Goal: Task Accomplishment & Management: Use online tool/utility

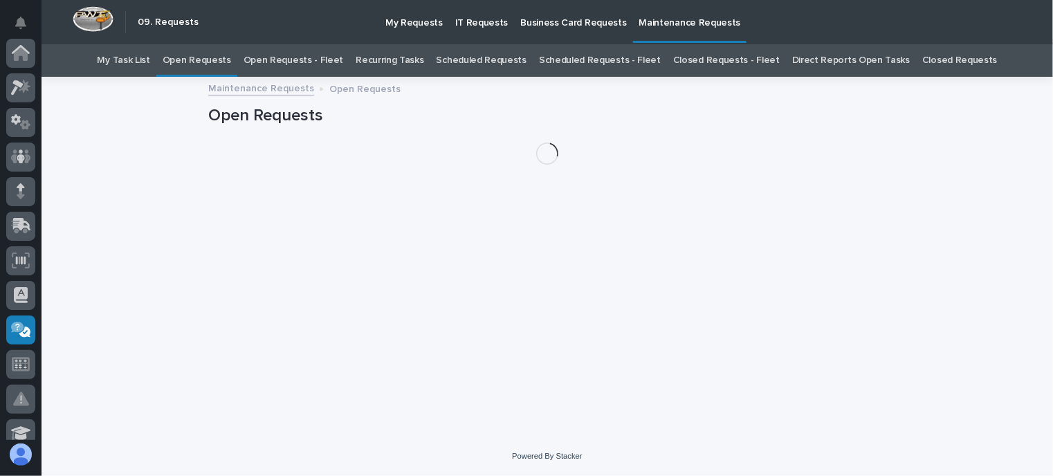
scroll to position [277, 0]
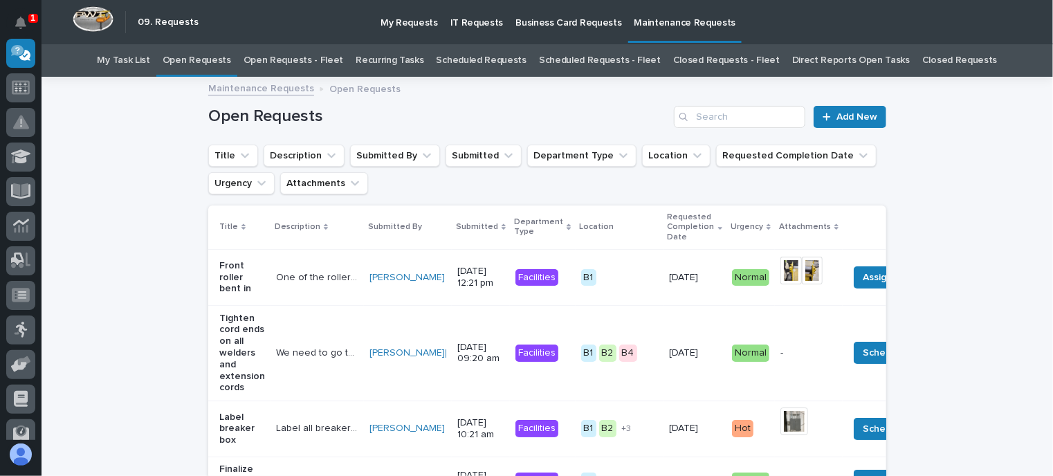
click at [339, 60] on link "Open Requests - Fleet" at bounding box center [294, 60] width 100 height 33
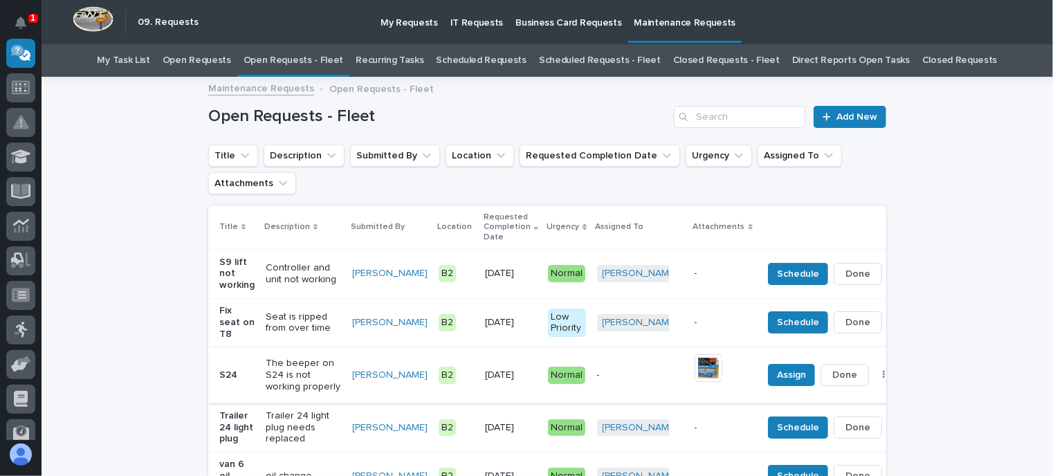
scroll to position [69, 0]
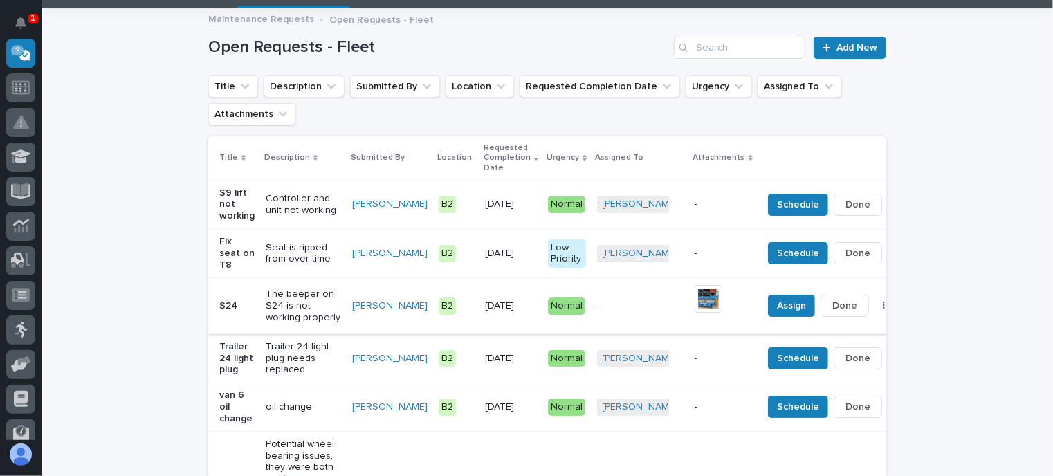
click at [695, 296] on img at bounding box center [709, 299] width 28 height 28
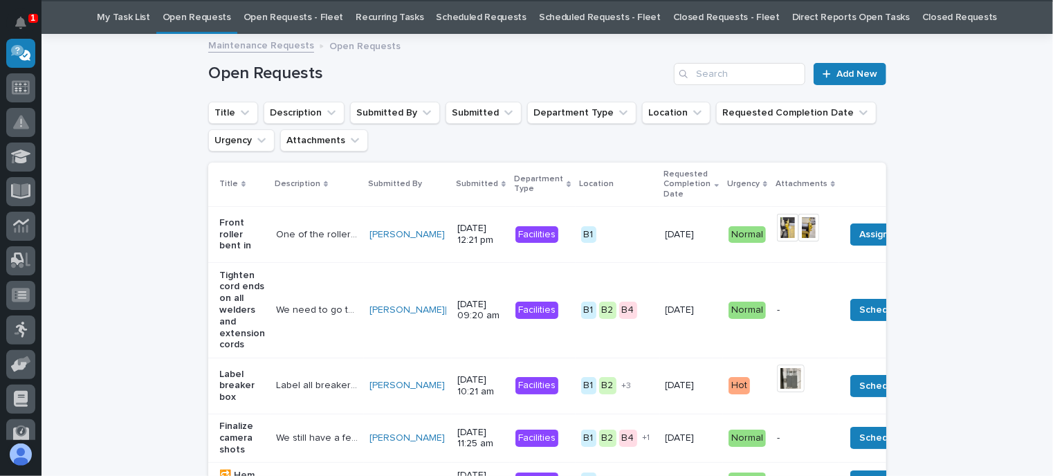
scroll to position [44, 0]
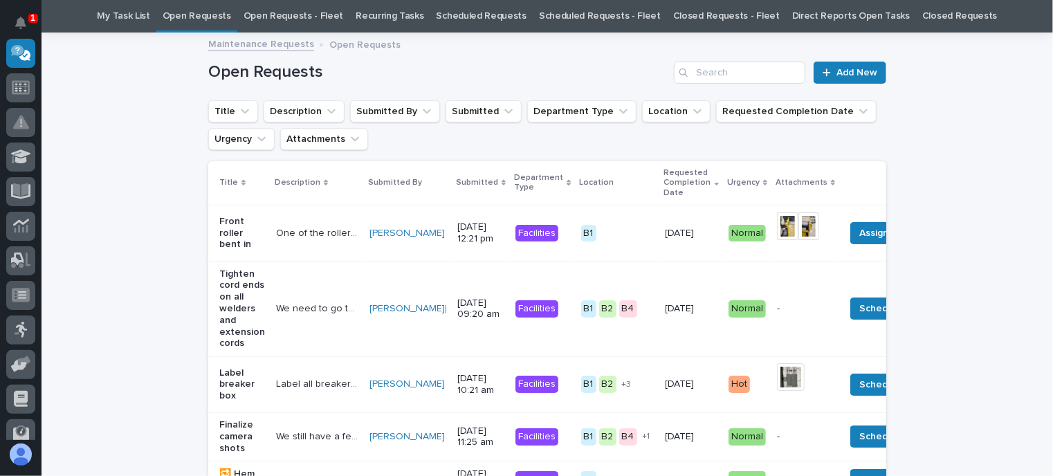
click at [324, 20] on link "Open Requests - Fleet" at bounding box center [294, 16] width 100 height 33
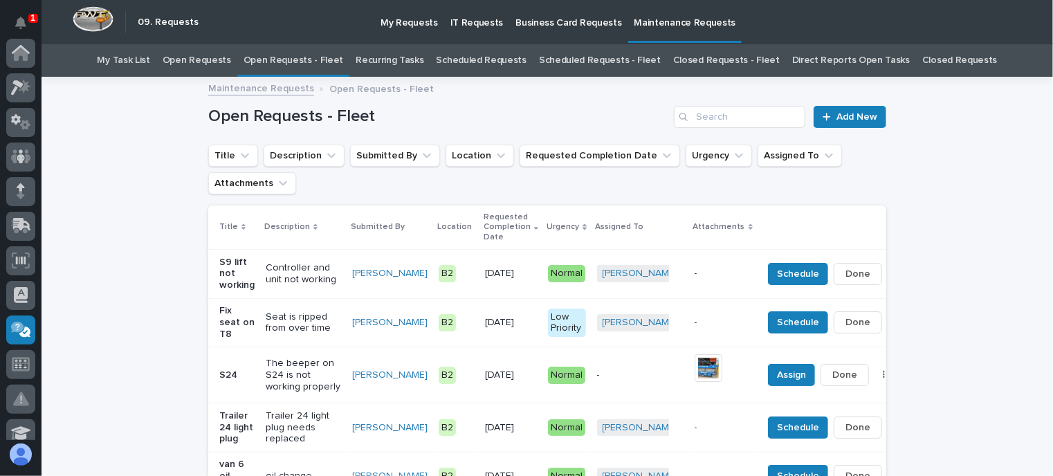
scroll to position [277, 0]
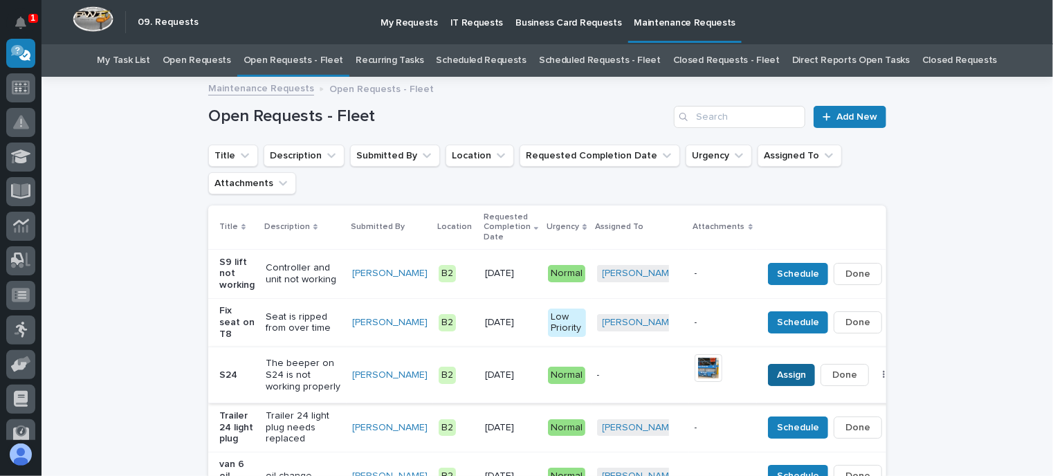
click at [768, 366] on button "Assign" at bounding box center [791, 375] width 47 height 22
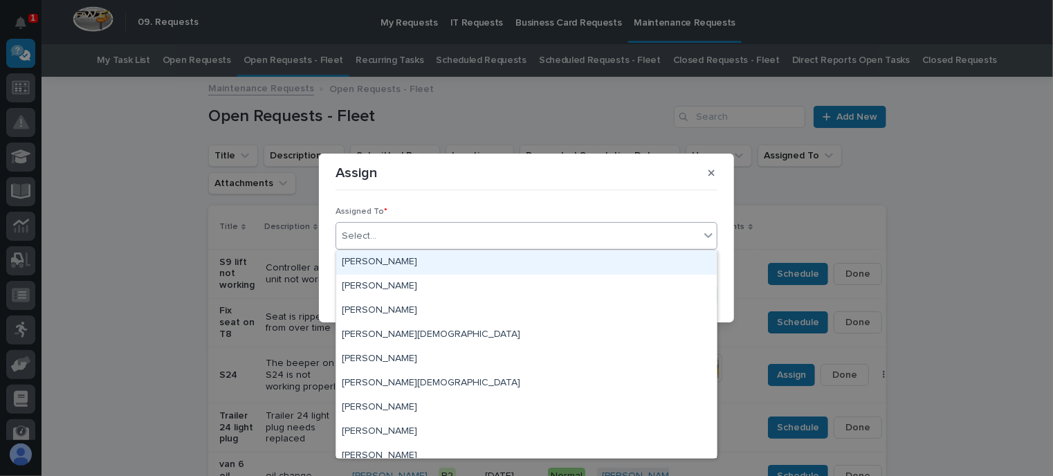
click at [399, 223] on div "Select..." at bounding box center [527, 236] width 382 height 28
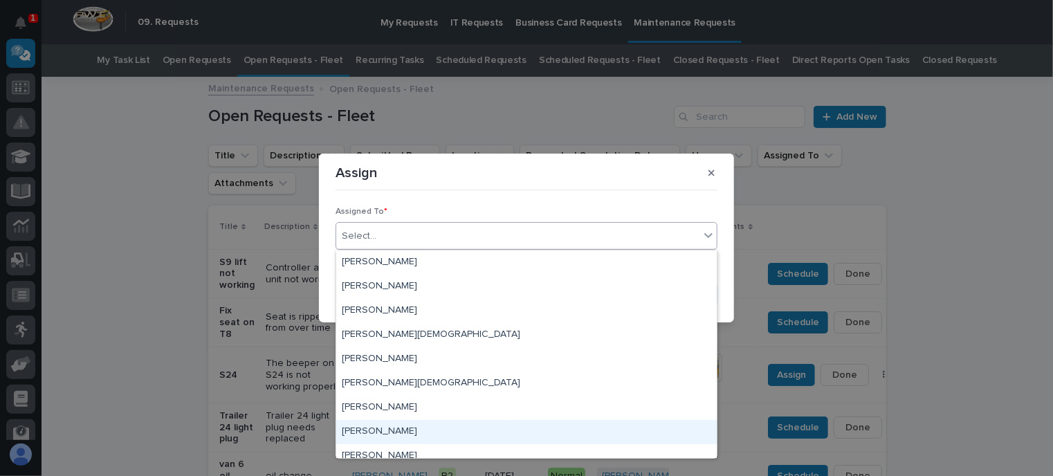
click at [407, 432] on div "[PERSON_NAME]" at bounding box center [526, 432] width 381 height 24
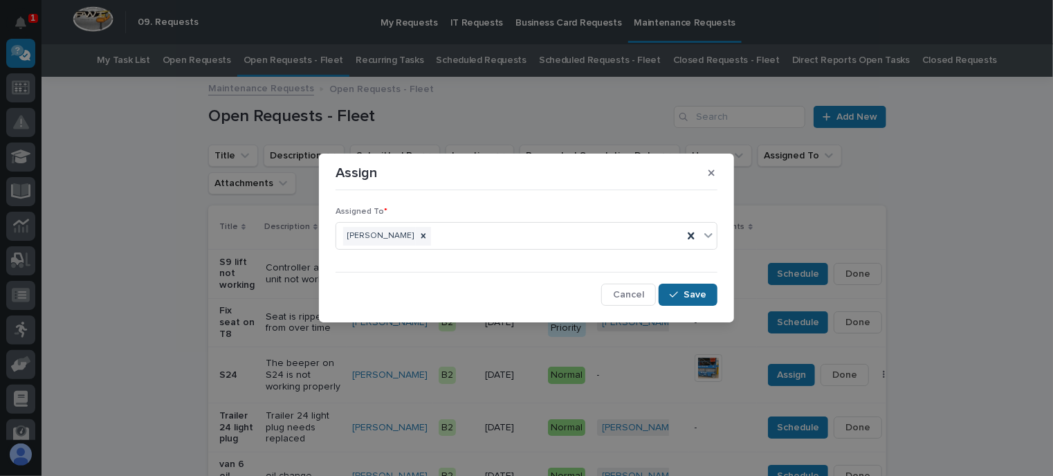
click at [689, 289] on span "Save" at bounding box center [695, 295] width 23 height 12
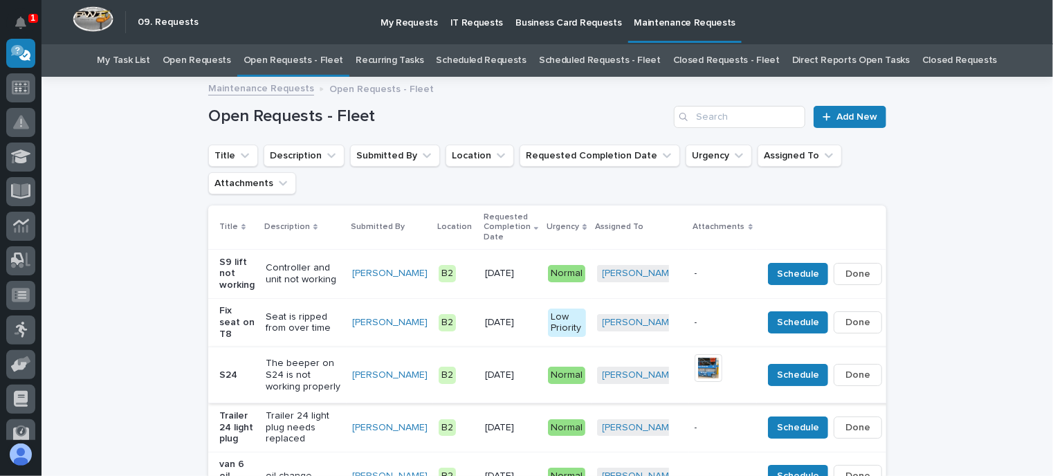
click at [846, 374] on span "Done" at bounding box center [858, 375] width 25 height 17
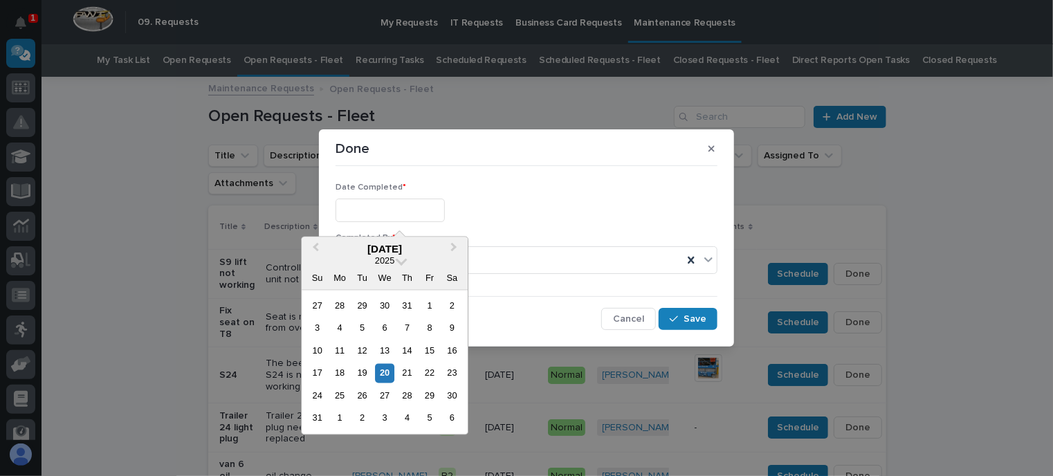
click at [374, 211] on input "text" at bounding box center [390, 211] width 109 height 24
click at [388, 373] on div "20" at bounding box center [385, 373] width 19 height 19
type input "**********"
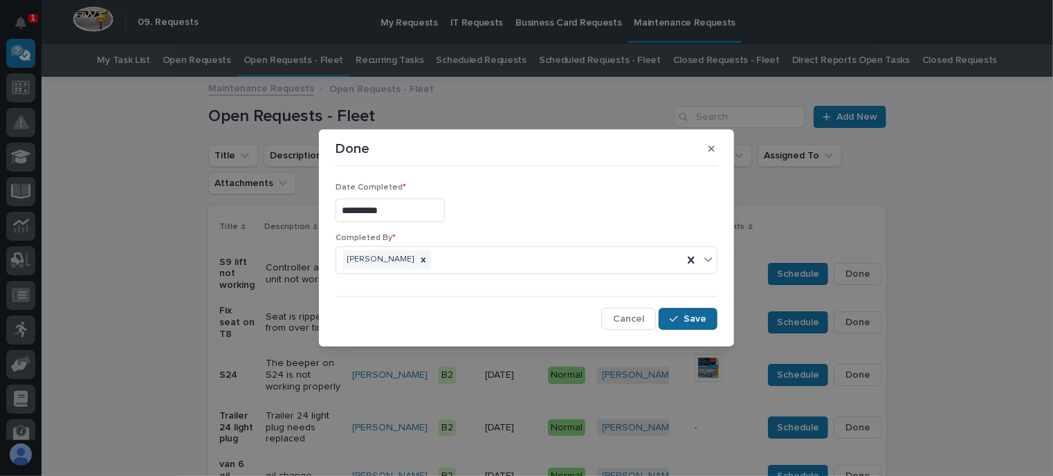
click at [691, 309] on button "Save" at bounding box center [688, 319] width 59 height 22
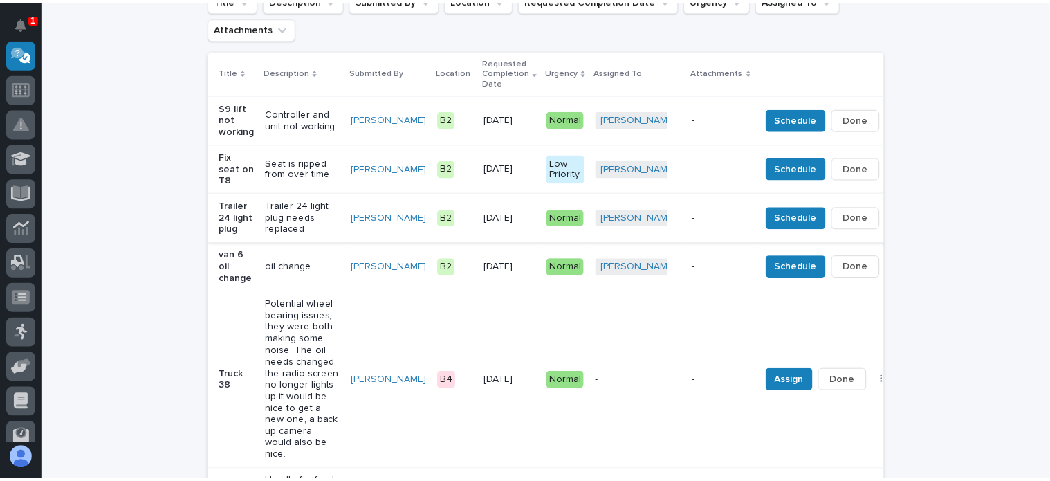
scroll to position [166, 0]
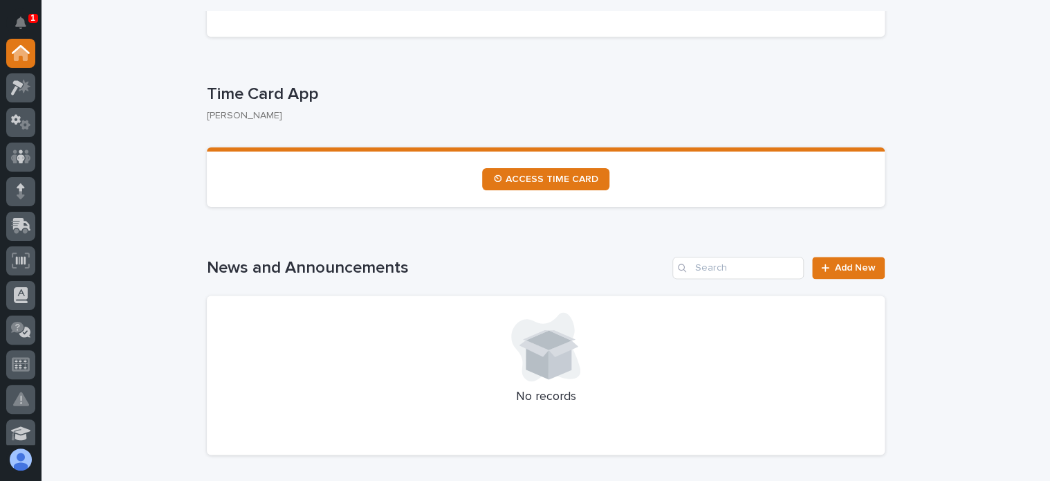
scroll to position [623, 0]
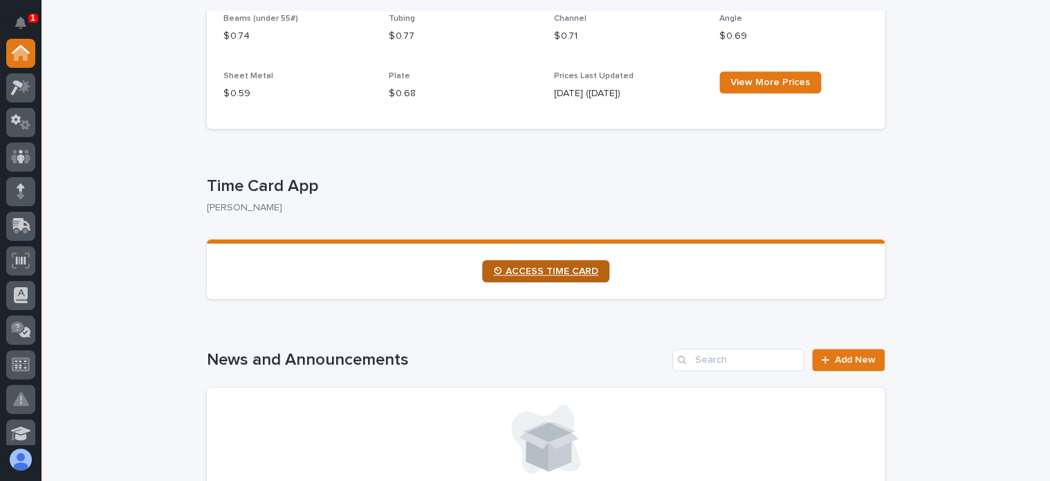
click at [493, 266] on span "⏲ ACCESS TIME CARD" at bounding box center [545, 271] width 105 height 10
